Goal: Entertainment & Leisure: Consume media (video, audio)

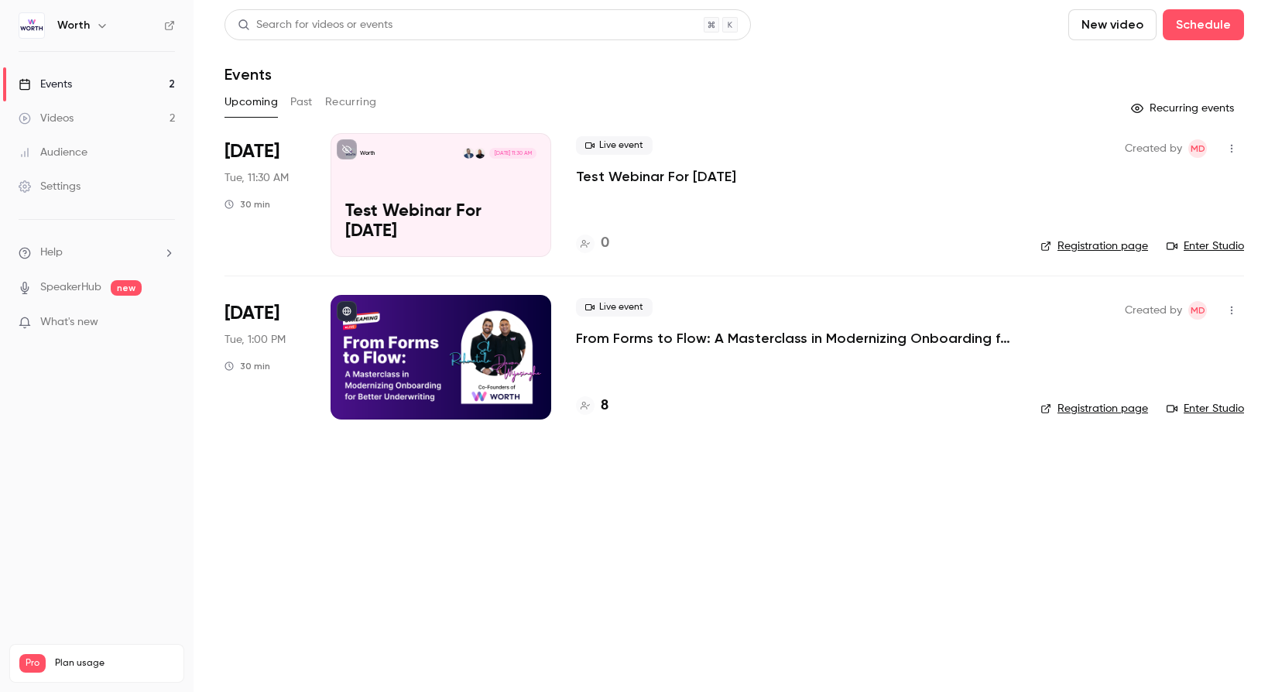
click at [740, 560] on main "Search for videos or events New video Schedule Events Upcoming Past Recurring R…" at bounding box center [734, 346] width 1081 height 692
click at [1236, 147] on icon "button" at bounding box center [1231, 148] width 12 height 11
click at [636, 181] on div at bounding box center [637, 346] width 1275 height 692
click at [102, 127] on link "Videos 2" at bounding box center [97, 118] width 194 height 34
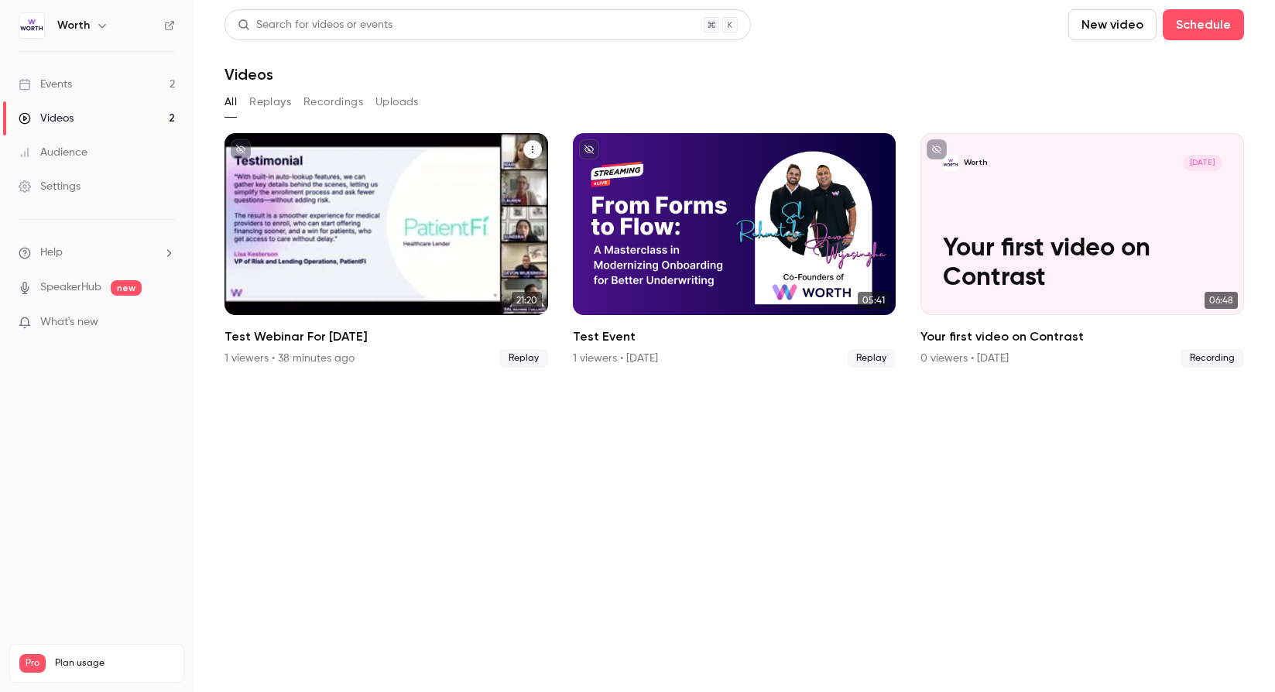
click at [533, 150] on icon "Test Webinar For Sept. 23" at bounding box center [532, 149] width 9 height 9
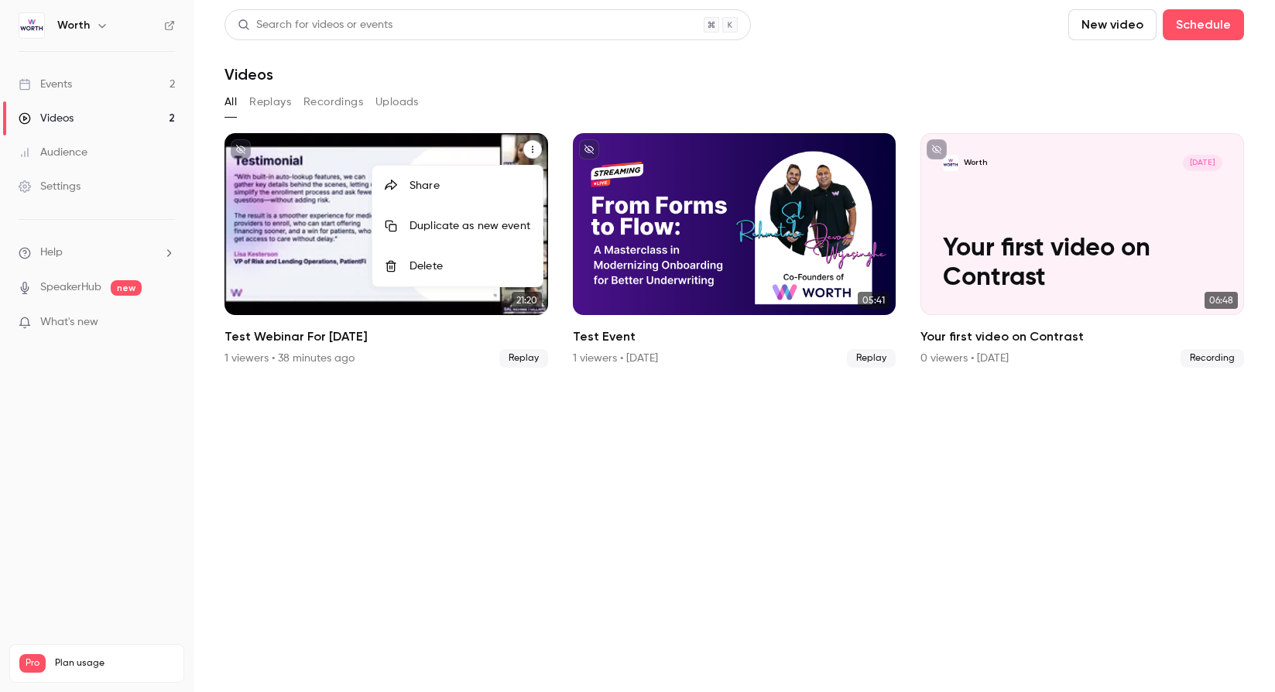
click at [324, 201] on div at bounding box center [637, 346] width 1275 height 692
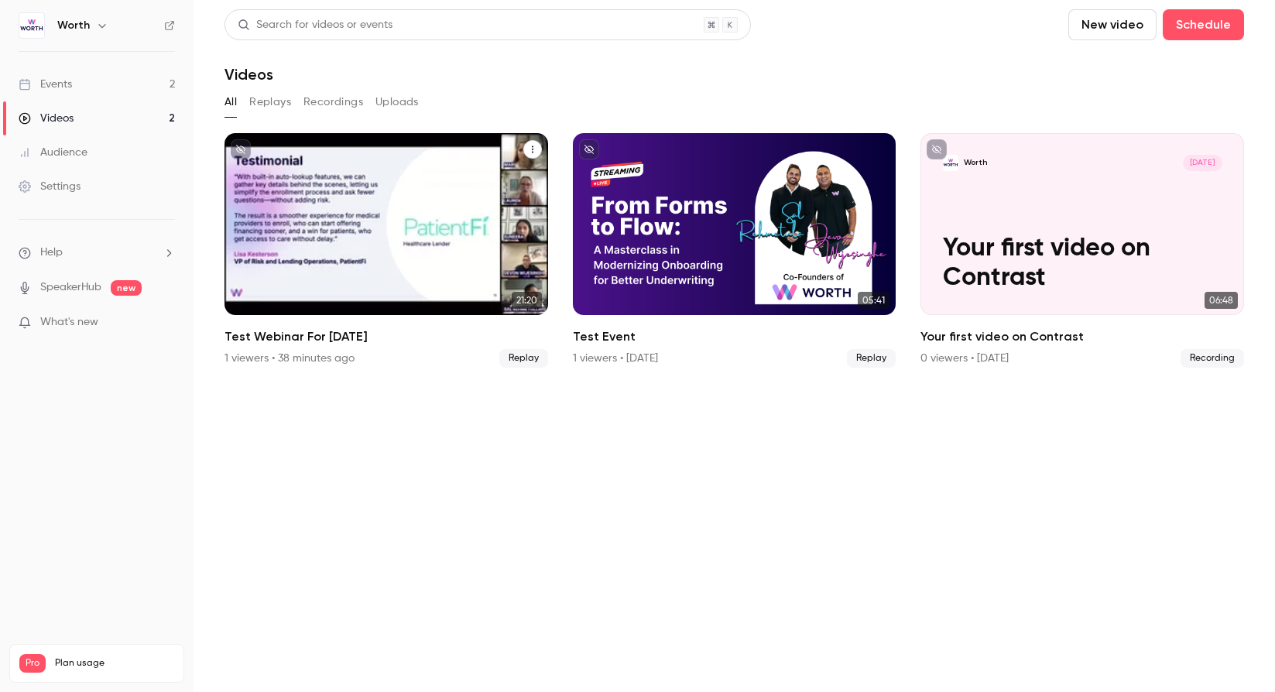
click at [358, 201] on div "Worth [DATE] Test Webinar For [DATE]" at bounding box center [387, 224] width 324 height 182
click at [522, 359] on span "Replay" at bounding box center [523, 358] width 49 height 19
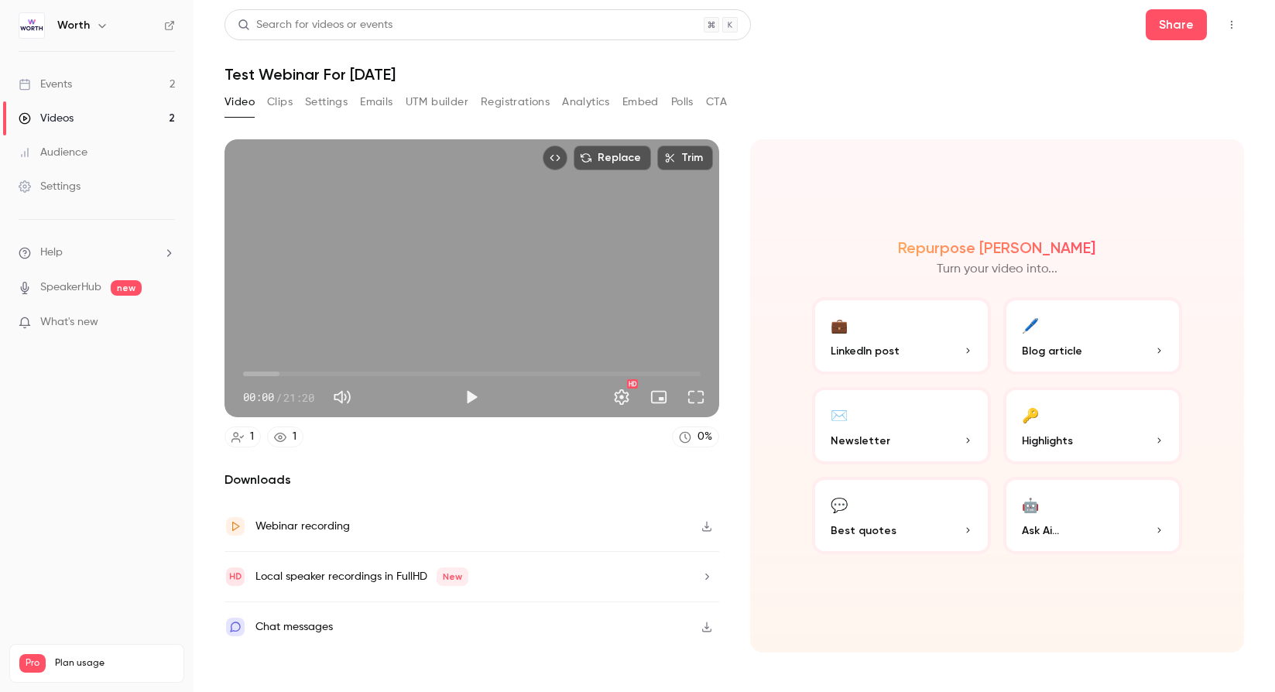
click at [380, 334] on div "Replace Trim 00:00 00:00 / 21:20 HD" at bounding box center [472, 278] width 495 height 278
click at [387, 313] on div "Replace Trim 00:02 00:02 / 21:20 HD" at bounding box center [472, 278] width 495 height 278
type input "***"
click at [350, 530] on div "Webinar recording" at bounding box center [472, 527] width 495 height 50
